Goal: Task Accomplishment & Management: Use online tool/utility

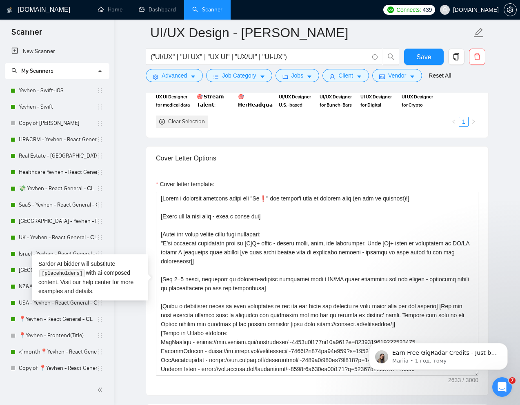
scroll to position [62, 0]
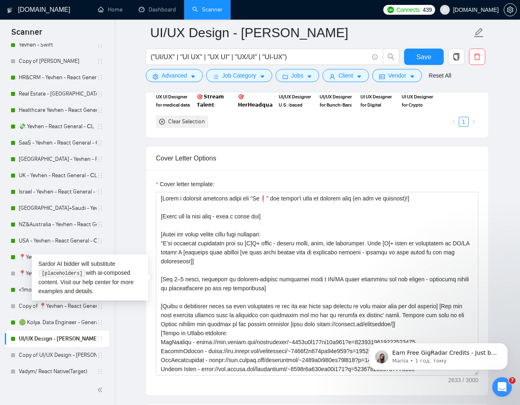
click at [292, 153] on div "Cover Letter Options" at bounding box center [317, 157] width 322 height 23
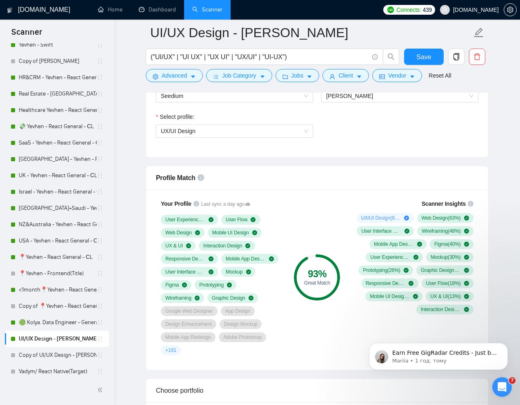
scroll to position [461, 0]
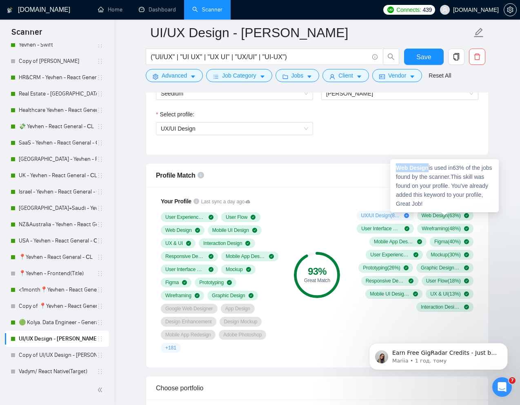
drag, startPoint x: 430, startPoint y: 168, endPoint x: 393, endPoint y: 167, distance: 36.3
click at [393, 167] on div "Web Design is used in 63 % of the jobs found by the scanner. This skill was fou…" at bounding box center [444, 185] width 109 height 53
copy strong "Web Design"
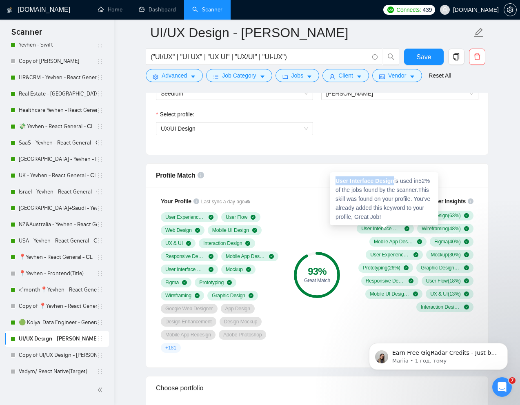
drag, startPoint x: 397, startPoint y: 180, endPoint x: 333, endPoint y: 179, distance: 63.6
click at [333, 179] on div "User Interface Design is used in 52 % of the jobs found by the scanner. This sk…" at bounding box center [384, 198] width 109 height 53
copy strong "User Interface Design"
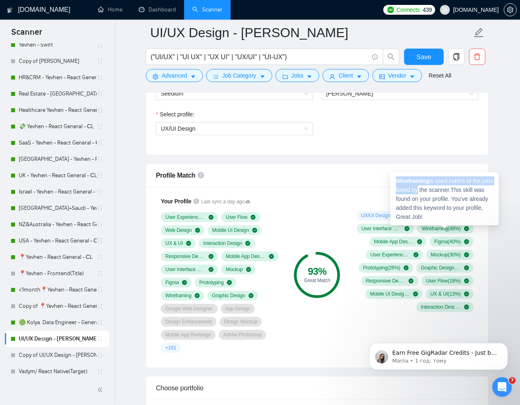
drag, startPoint x: 431, startPoint y: 185, endPoint x: 395, endPoint y: 180, distance: 35.9
click at [395, 180] on div "Wireframing is used in 48 % of the jobs found by the scanner. This skill was fo…" at bounding box center [444, 198] width 109 height 53
click at [396, 180] on strong "Wireframing" at bounding box center [412, 180] width 33 height 7
click at [403, 180] on strong "Wireframing" at bounding box center [412, 180] width 33 height 7
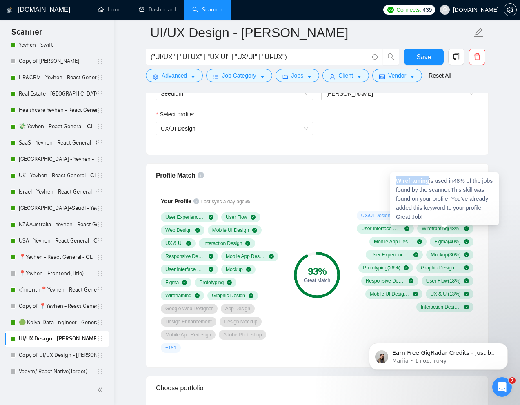
copy strong "Wireframing"
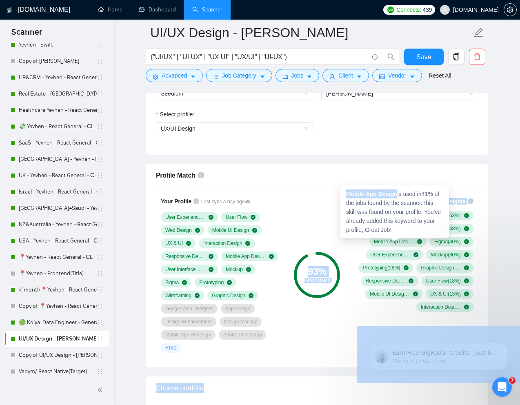
drag, startPoint x: 398, startPoint y: 194, endPoint x: 336, endPoint y: 194, distance: 61.6
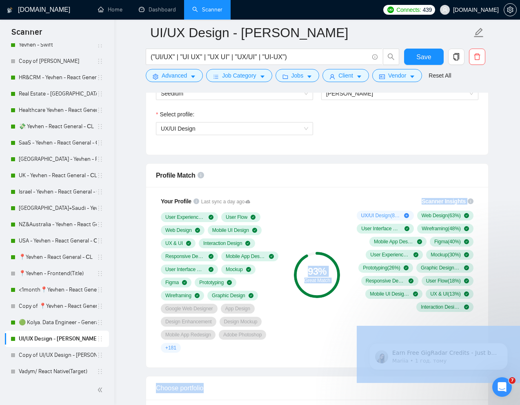
copy body "99 % Lorem Ipsum Dolorsi Ametcons AD/EL Seddoe ( 59 %) Tem Incidi ( 52 %) Utla …"
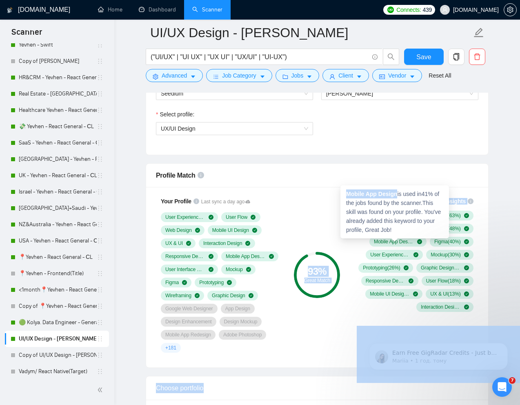
click at [388, 195] on strong "Mobile App Design" at bounding box center [371, 194] width 51 height 7
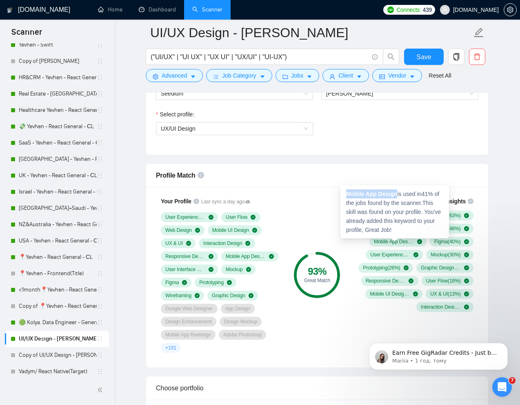
drag, startPoint x: 398, startPoint y: 193, endPoint x: 347, endPoint y: 193, distance: 51.0
click at [347, 193] on div "Mobile App Design is used in 41 % of the jobs found by the scanner. This skill …" at bounding box center [394, 211] width 109 height 53
copy strong "Mobile App Design"
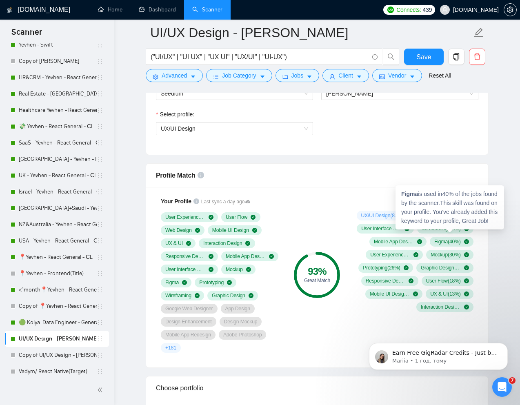
click at [411, 193] on strong "Figma" at bounding box center [409, 194] width 17 height 7
copy strong "Figma"
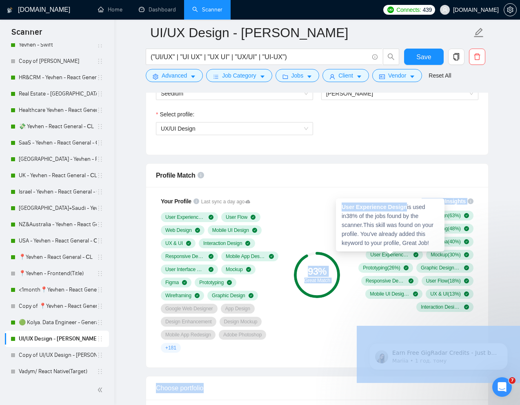
drag, startPoint x: 408, startPoint y: 207, endPoint x: 333, endPoint y: 206, distance: 74.7
click at [399, 210] on div "User Experience Design is used in 38 % of the jobs found by the scanner. This s…" at bounding box center [390, 224] width 109 height 53
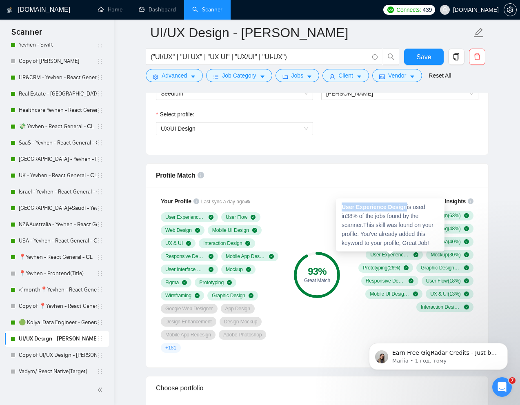
drag, startPoint x: 408, startPoint y: 207, endPoint x: 343, endPoint y: 206, distance: 65.7
click at [343, 206] on div "User Experience Design is used in 38 % of the jobs found by the scanner. This s…" at bounding box center [390, 224] width 109 height 53
copy strong "User Experience Design"
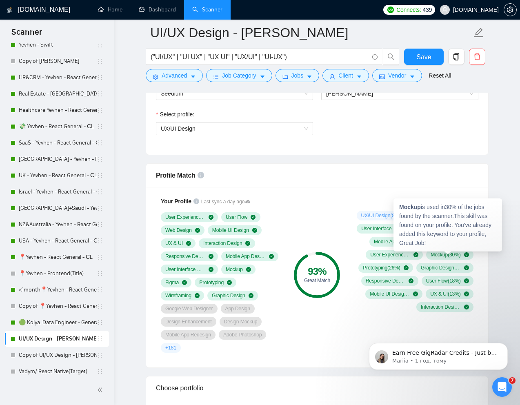
click at [417, 207] on strong "Mockup" at bounding box center [410, 207] width 22 height 7
copy strong "Mockup"
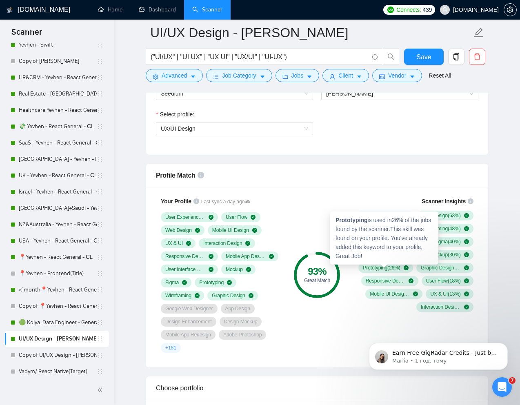
click at [377, 268] on span "Prototyping ( 26 %)" at bounding box center [381, 267] width 37 height 7
click at [362, 219] on strong "Prototyping" at bounding box center [351, 220] width 32 height 7
copy strong "Prototyping"
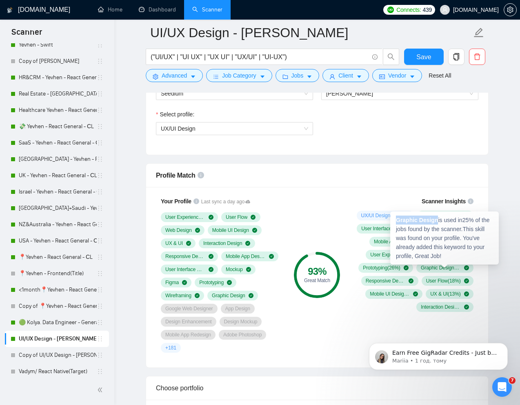
drag, startPoint x: 438, startPoint y: 220, endPoint x: 392, endPoint y: 219, distance: 46.5
click at [392, 219] on div "Graphic Design is used in 25 % of the jobs found by the scanner. This skill was…" at bounding box center [444, 237] width 109 height 53
copy strong "Graphic Design"
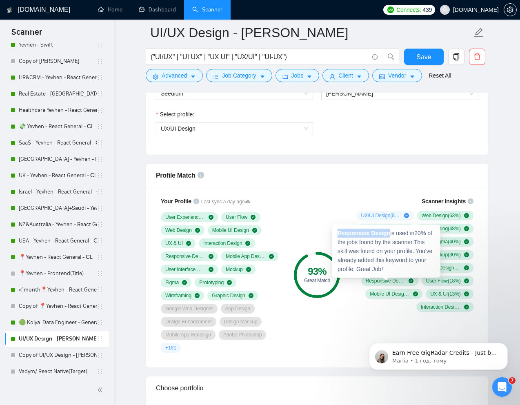
drag, startPoint x: 390, startPoint y: 234, endPoint x: 335, endPoint y: 234, distance: 55.1
click at [335, 234] on div "Responsive Design is used in 20 % of the jobs found by the scanner. This skill …" at bounding box center [386, 250] width 109 height 53
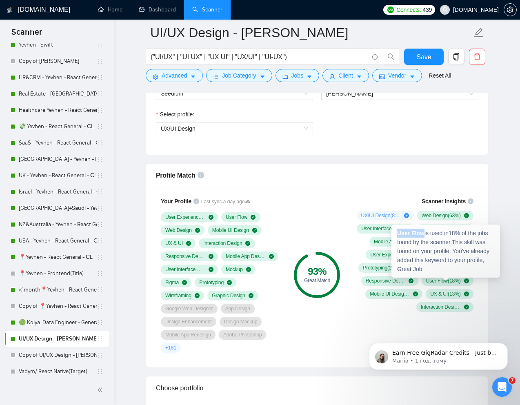
drag, startPoint x: 424, startPoint y: 234, endPoint x: 397, endPoint y: 233, distance: 27.7
click at [397, 233] on div "User Flow is used in 18 % of the jobs found by the scanner. This skill was foun…" at bounding box center [445, 250] width 109 height 53
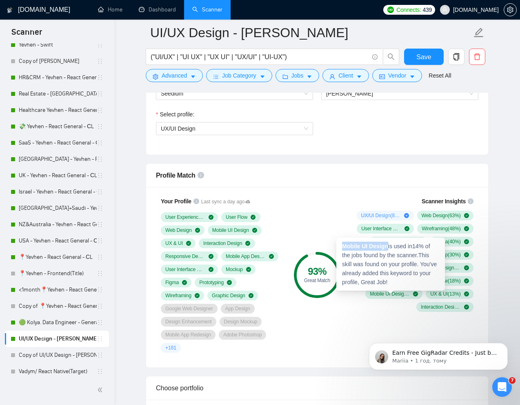
drag, startPoint x: 389, startPoint y: 246, endPoint x: 343, endPoint y: 245, distance: 45.3
click at [343, 245] on div "Mobile UI Design is used in 14 % of the jobs found by the scanner. This skill w…" at bounding box center [390, 263] width 109 height 53
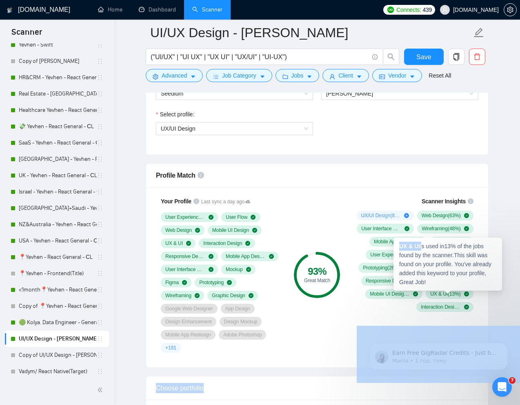
drag, startPoint x: 421, startPoint y: 247, endPoint x: 389, endPoint y: 247, distance: 32.6
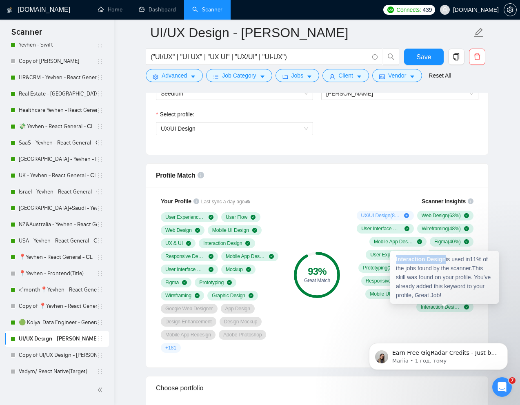
drag, startPoint x: 447, startPoint y: 261, endPoint x: 396, endPoint y: 261, distance: 50.6
click at [396, 261] on strong "Interaction Design" at bounding box center [421, 259] width 50 height 7
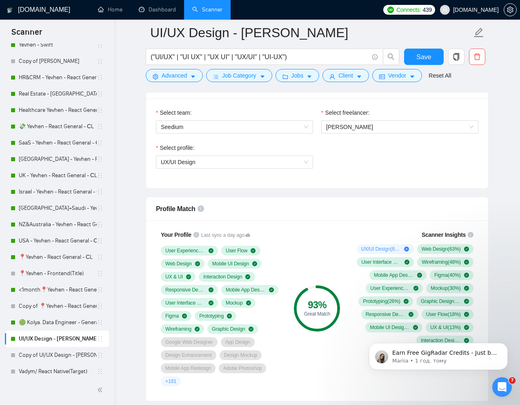
scroll to position [428, 0]
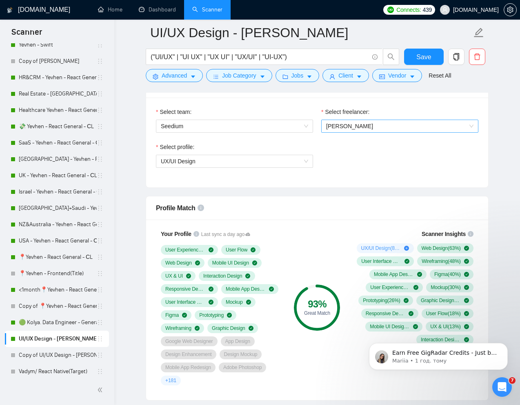
click at [406, 126] on span "[PERSON_NAME]" at bounding box center [399, 126] width 147 height 12
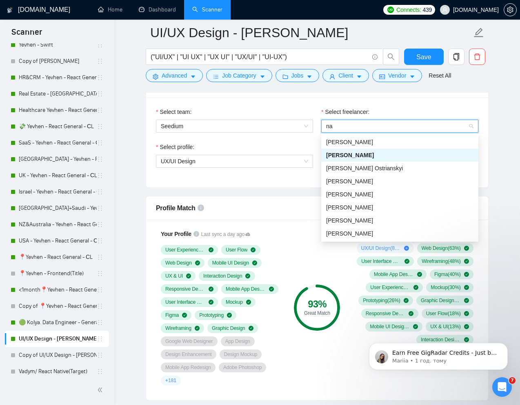
scroll to position [0, 0]
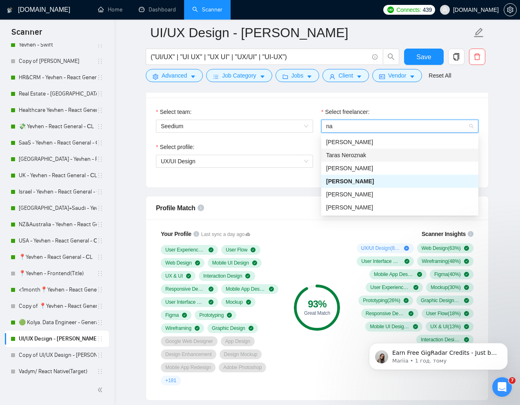
type input "na"
